Goal: Register for event/course

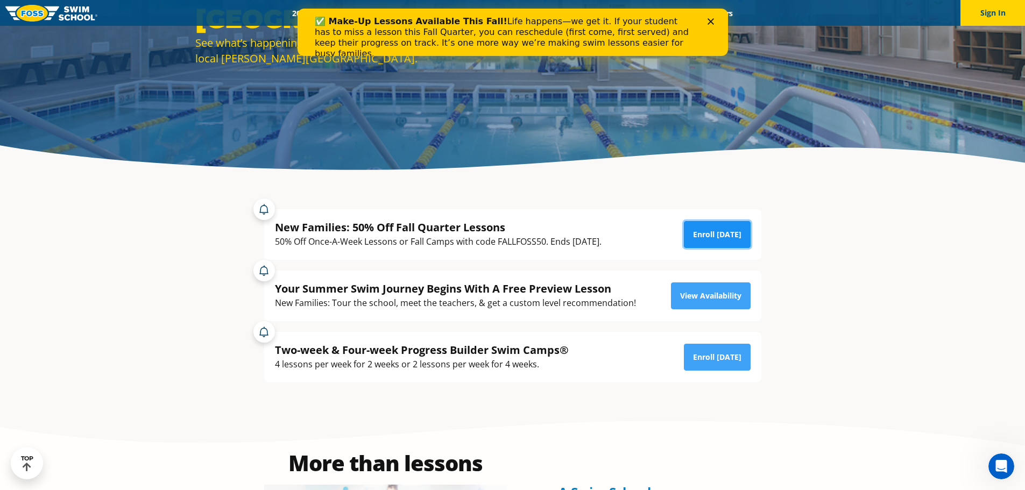
click at [715, 230] on link "Enroll Today" at bounding box center [717, 234] width 67 height 27
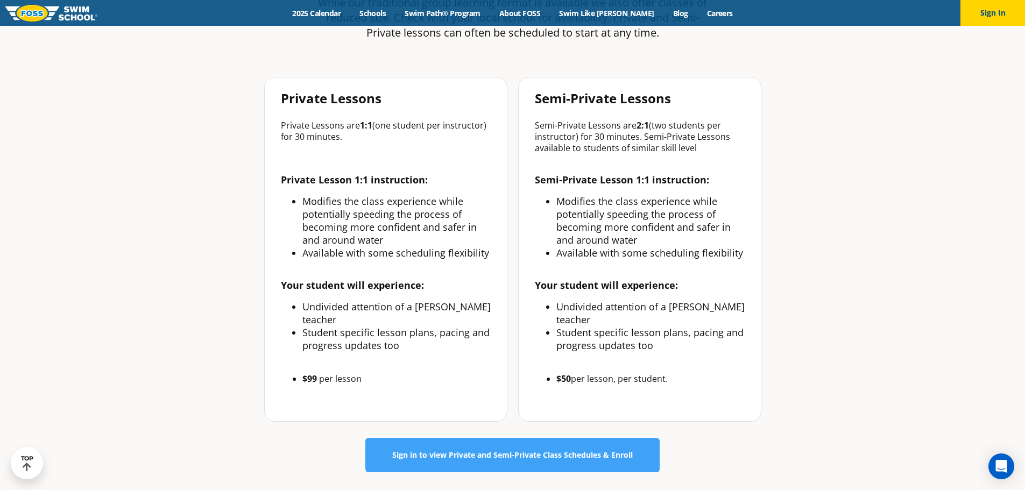
scroll to position [430, 0]
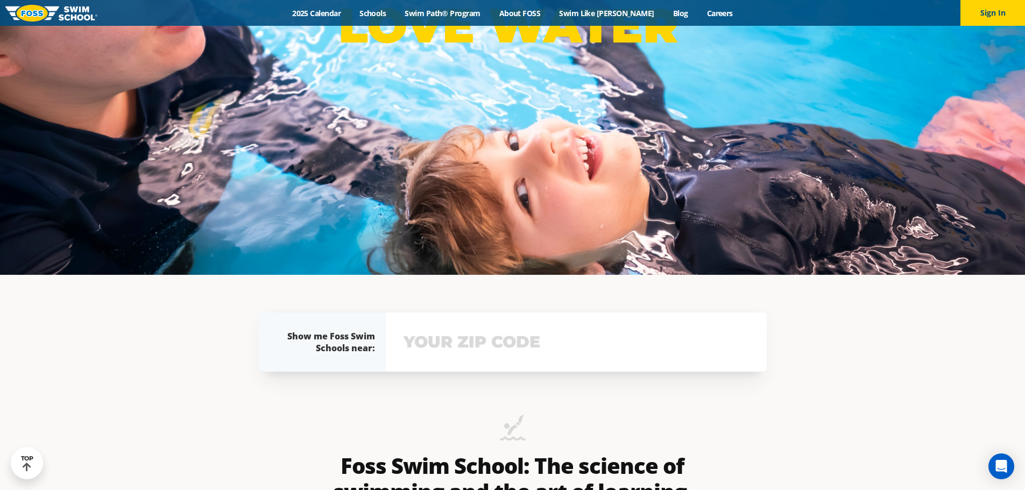
scroll to position [430, 0]
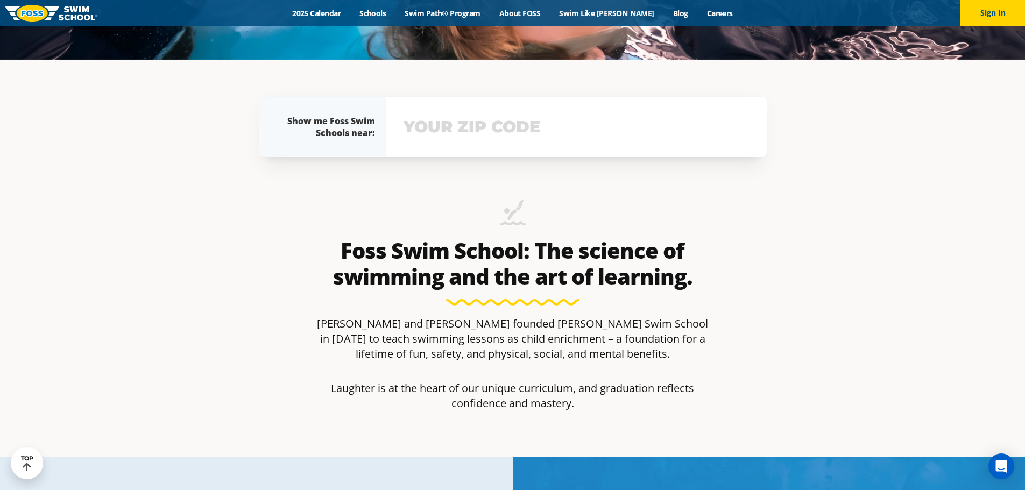
click at [467, 125] on input "text" at bounding box center [576, 126] width 351 height 31
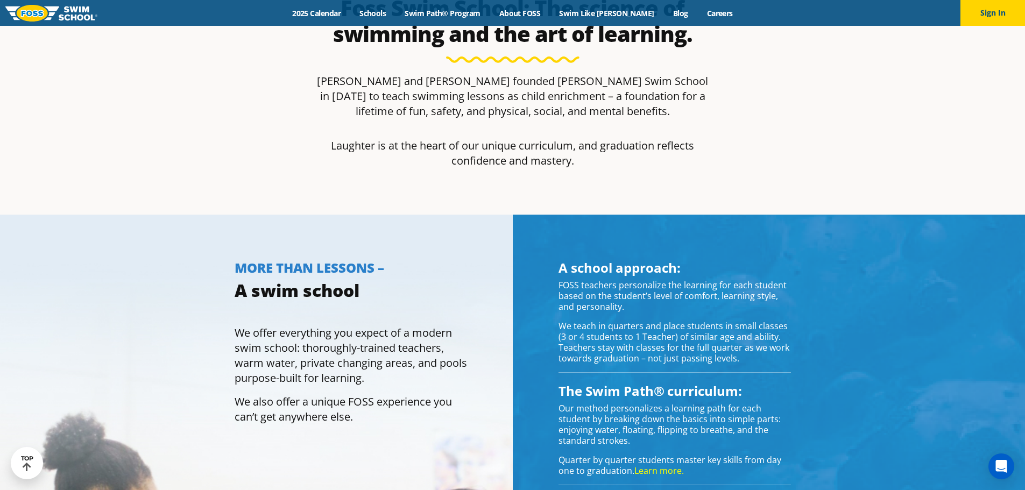
scroll to position [528, 0]
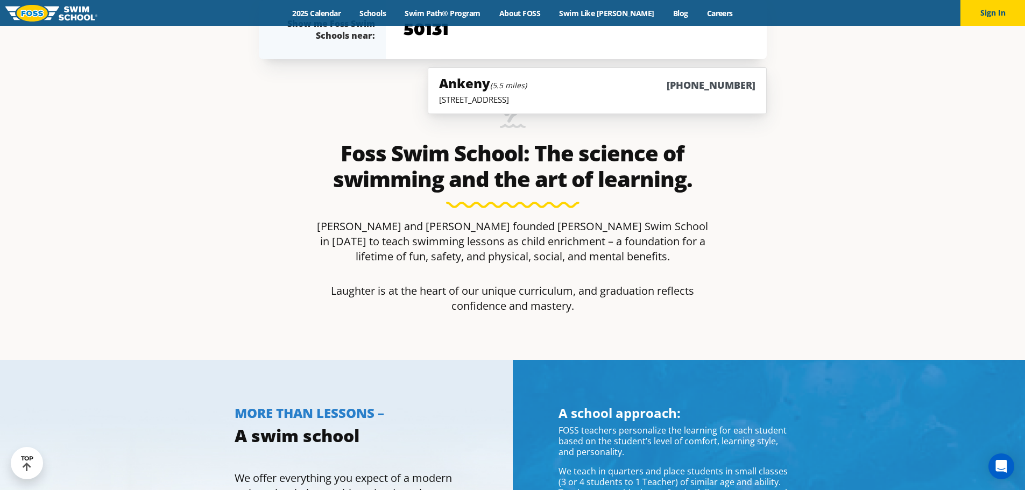
type input "50131"
